Goal: Transaction & Acquisition: Obtain resource

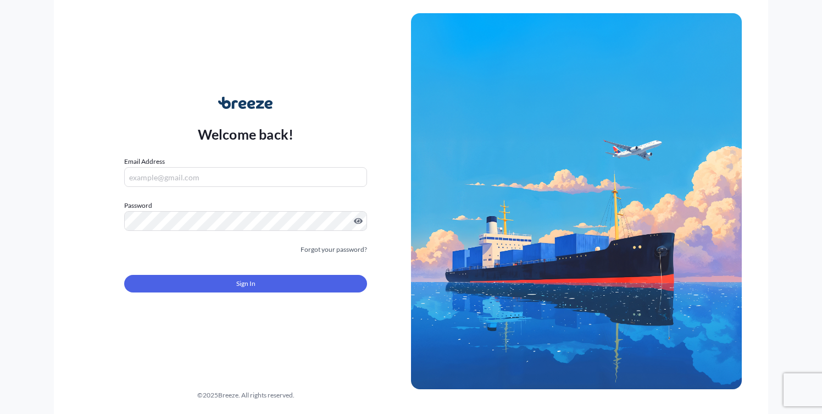
click at [208, 175] on input "Email Address" at bounding box center [245, 177] width 243 height 20
click at [114, 178] on div "Welcome back! Email Address Please enter a valid email address Password Must in…" at bounding box center [245, 201] width 331 height 253
click at [177, 181] on input "Email Address" at bounding box center [245, 177] width 243 height 20
type input "[PERSON_NAME][EMAIL_ADDRESS][DOMAIN_NAME]"
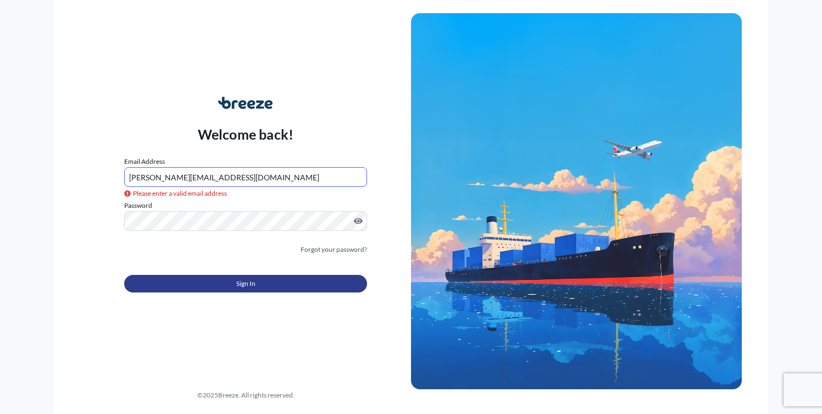
click at [260, 278] on button "Sign In" at bounding box center [245, 284] width 243 height 18
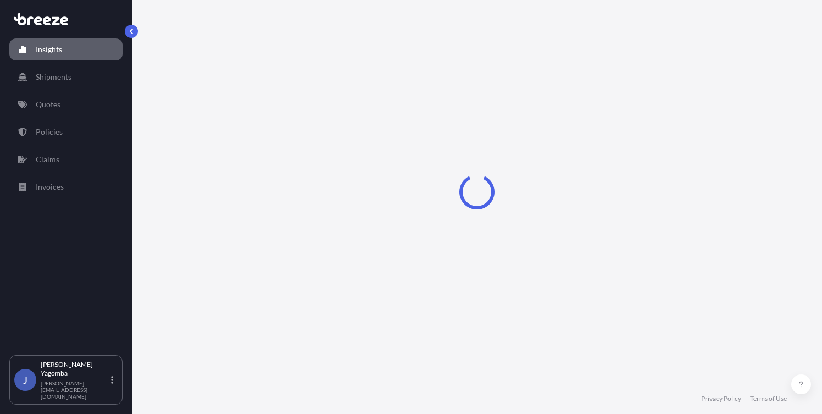
select select "2025"
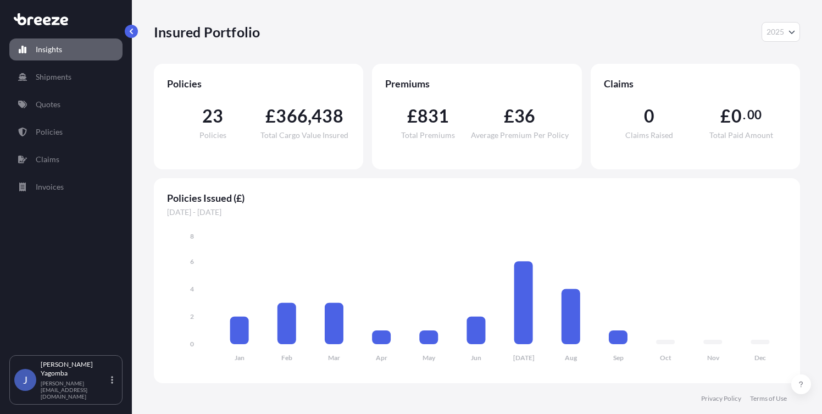
click at [43, 93] on div "Insights Shipments Quotes Policies Claims Invoices" at bounding box center [65, 192] width 113 height 326
click at [45, 101] on p "Quotes" at bounding box center [48, 104] width 25 height 11
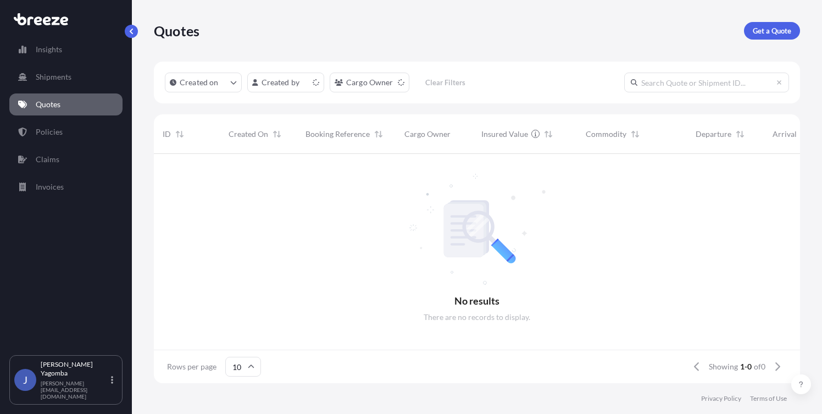
scroll to position [9, 9]
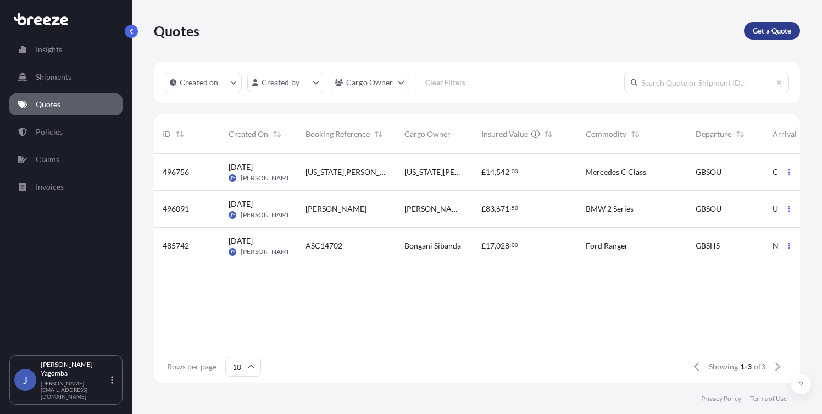
click at [763, 31] on p "Get a Quote" at bounding box center [772, 30] width 38 height 11
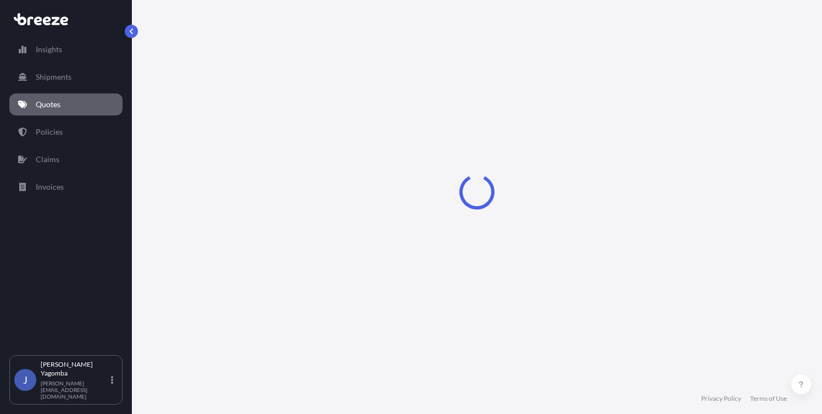
scroll to position [8, 0]
select select "Sea"
select select "1"
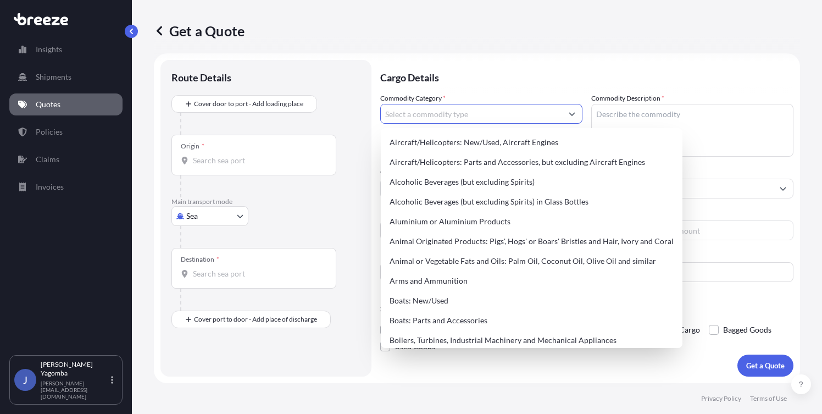
click at [569, 113] on icon "Show suggestions" at bounding box center [572, 113] width 7 height 7
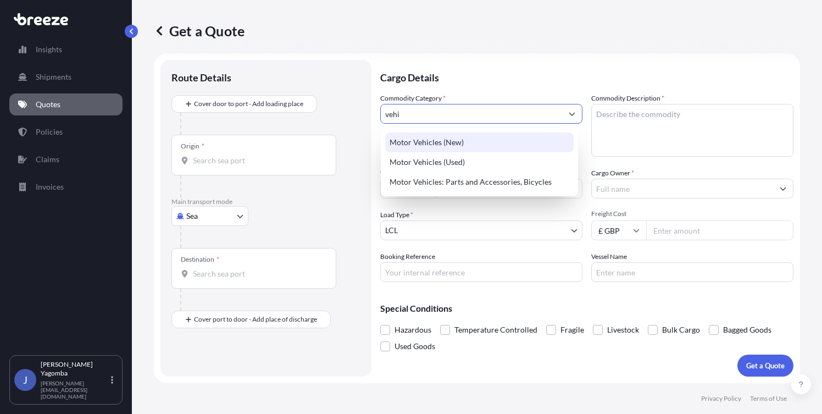
drag, startPoint x: 419, startPoint y: 114, endPoint x: 358, endPoint y: 107, distance: 62.0
click at [358, 107] on form "Route Details Cover door to port - Add loading place Place of loading Road Road…" at bounding box center [477, 218] width 646 height 330
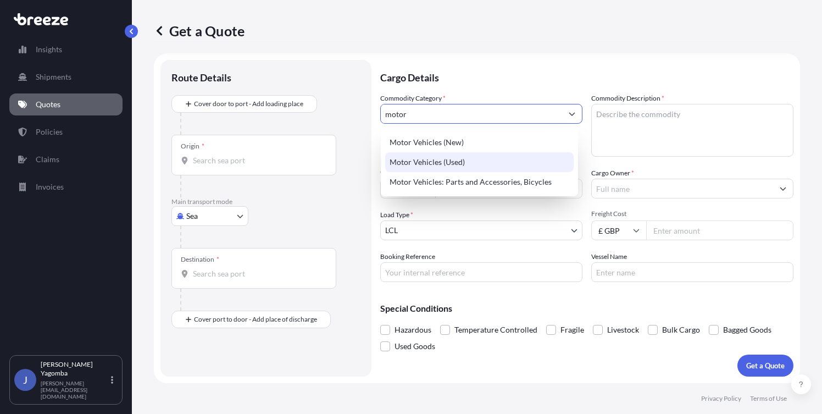
click at [398, 159] on div "Motor Vehicles (Used)" at bounding box center [479, 162] width 188 height 20
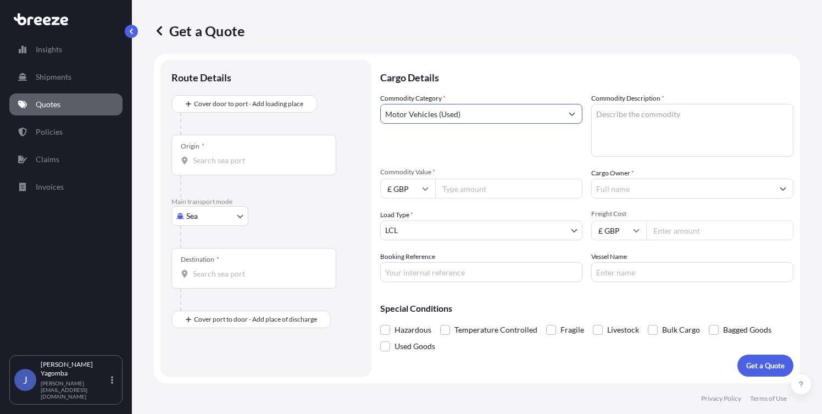
type input "Motor Vehicles (Used)"
click at [617, 121] on textarea "Commodity Description *" at bounding box center [692, 130] width 202 height 53
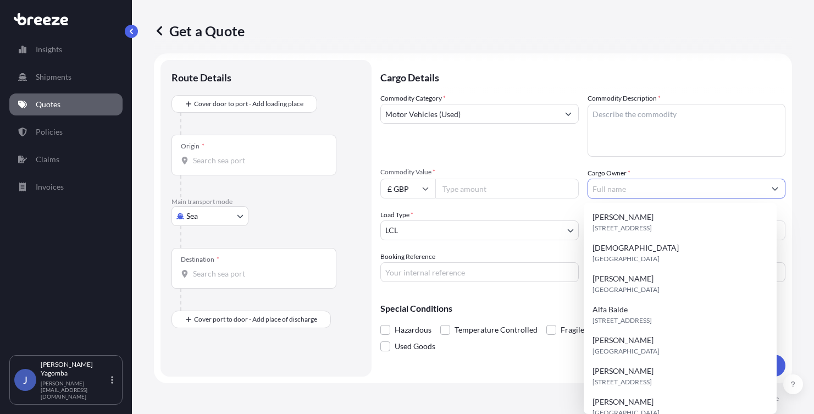
click at [616, 190] on input "Cargo Owner *" at bounding box center [676, 189] width 177 height 20
paste input "[PERSON_NAME]"
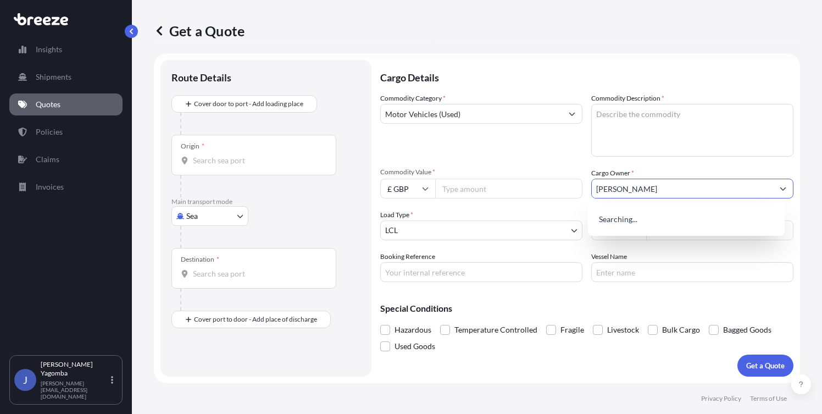
type input "[PERSON_NAME]"
click at [435, 276] on input "Booking Reference" at bounding box center [481, 272] width 202 height 20
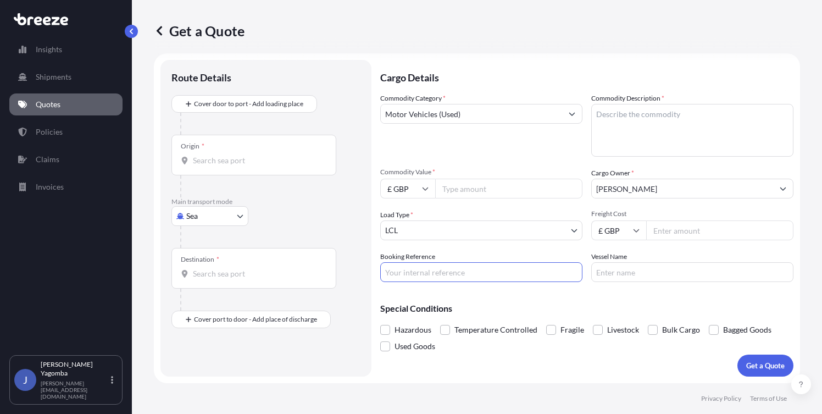
paste input "[PERSON_NAME]"
type input "[PERSON_NAME]"
click at [633, 122] on textarea "Commodity Description *" at bounding box center [692, 130] width 202 height 53
paste textarea "Auto Trail F60 Motorhome"
type textarea "Auto Trail F60 Motorhome"
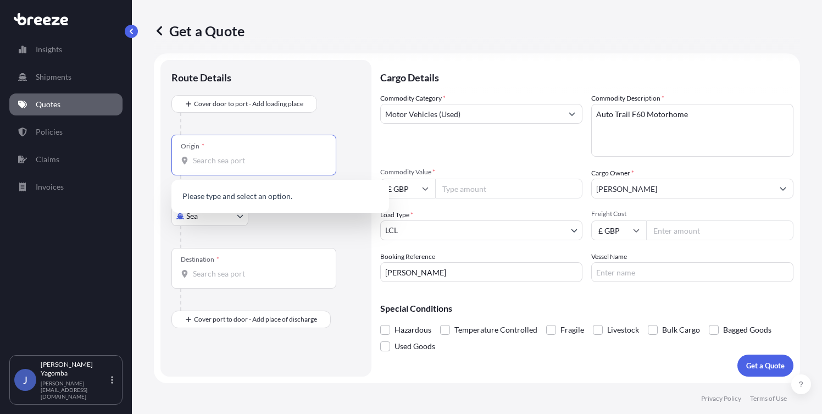
click at [225, 165] on input "Origin *" at bounding box center [258, 160] width 130 height 11
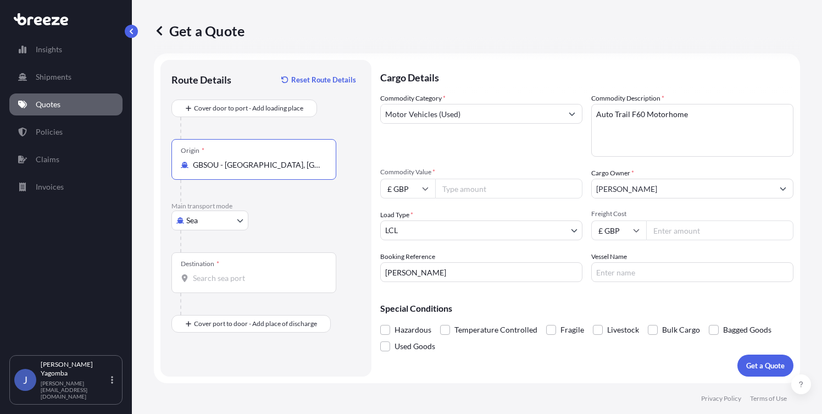
type input "GBSOU - [GEOGRAPHIC_DATA], [GEOGRAPHIC_DATA]"
click at [192, 286] on div "Destination *" at bounding box center [253, 272] width 165 height 41
click at [193, 283] on input "Destination *" at bounding box center [258, 278] width 130 height 11
type input "NZAKL - [GEOGRAPHIC_DATA], [GEOGRAPHIC_DATA]"
click at [678, 233] on input "Freight Cost" at bounding box center [719, 230] width 147 height 20
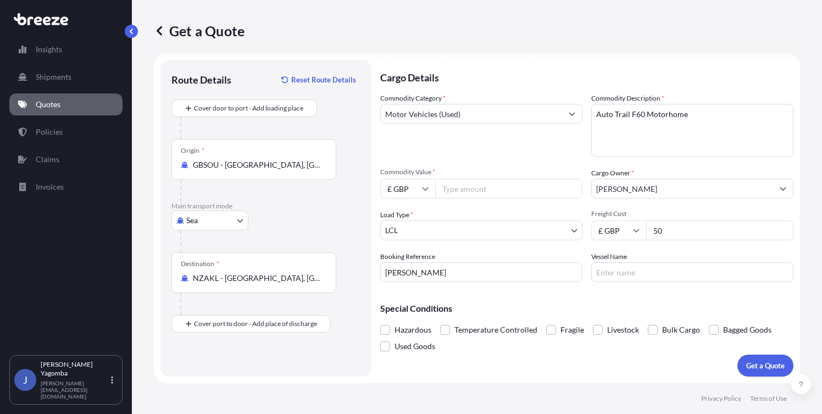
type input "5"
click at [514, 191] on input "Commodity Value *" at bounding box center [508, 189] width 147 height 20
type input "50000"
click at [657, 224] on input "Freight Cost" at bounding box center [719, 230] width 147 height 20
type input "5340"
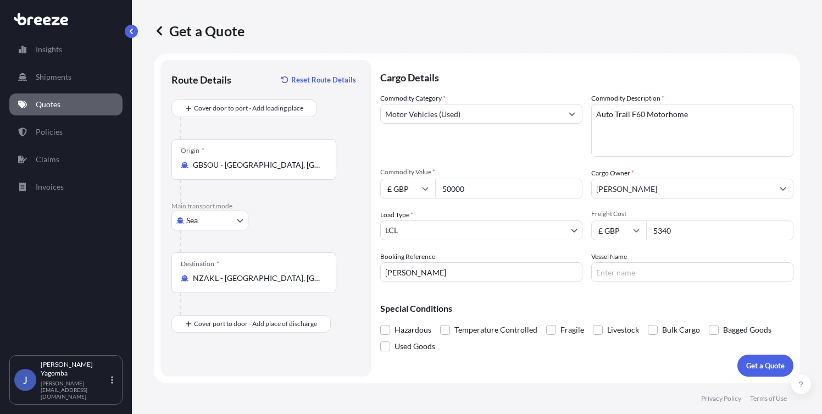
click at [597, 270] on input "Vessel Name" at bounding box center [692, 272] width 202 height 20
type input "TBC"
click at [757, 367] on p "Get a Quote" at bounding box center [765, 365] width 38 height 11
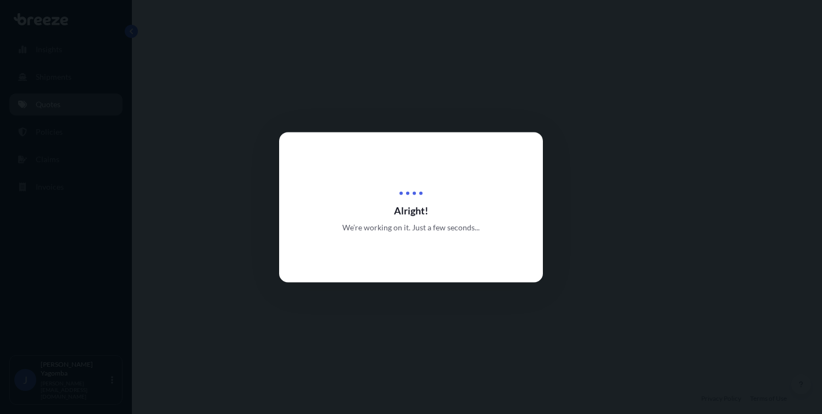
select select "Sea"
select select "1"
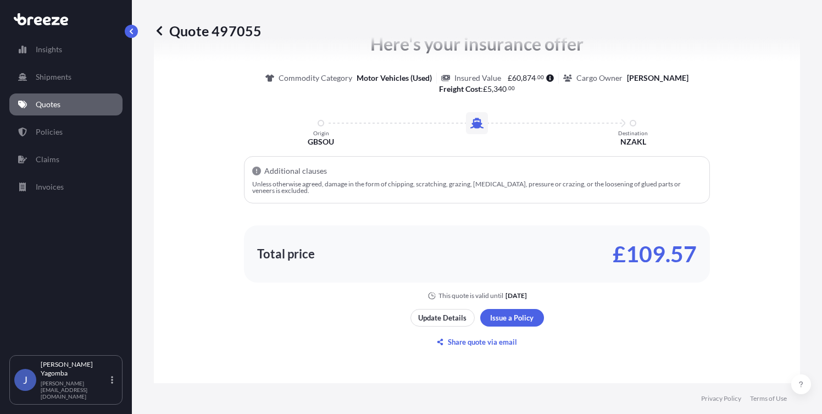
scroll to position [554, 0]
